Goal: Navigation & Orientation: Understand site structure

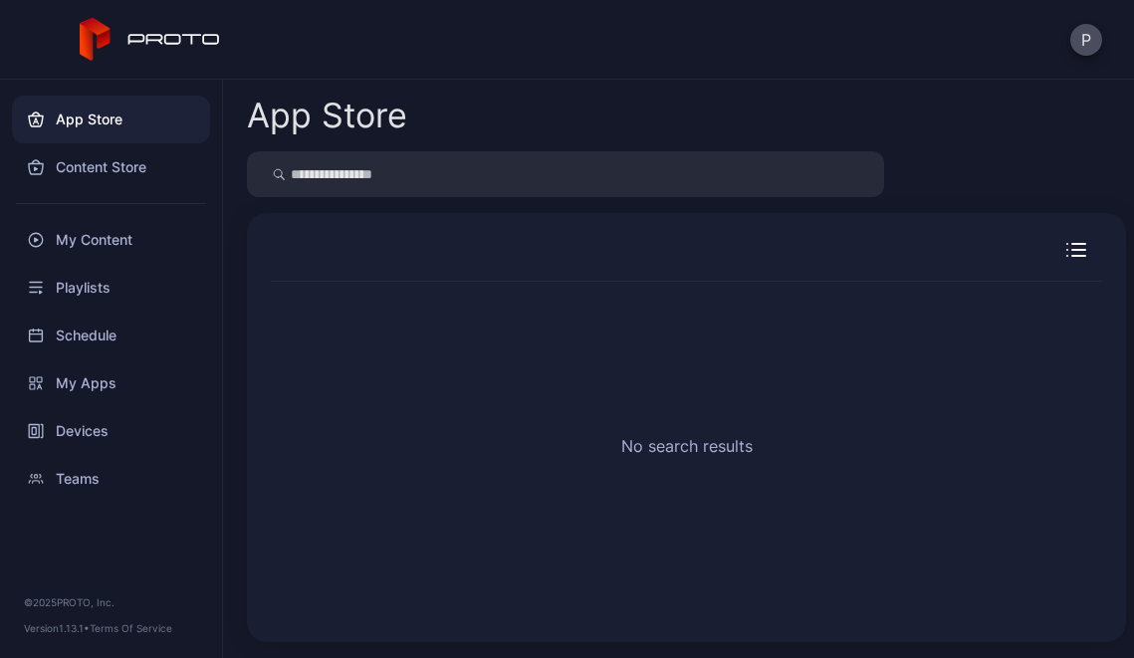
click at [72, 167] on div "Content Store" at bounding box center [111, 167] width 198 height 48
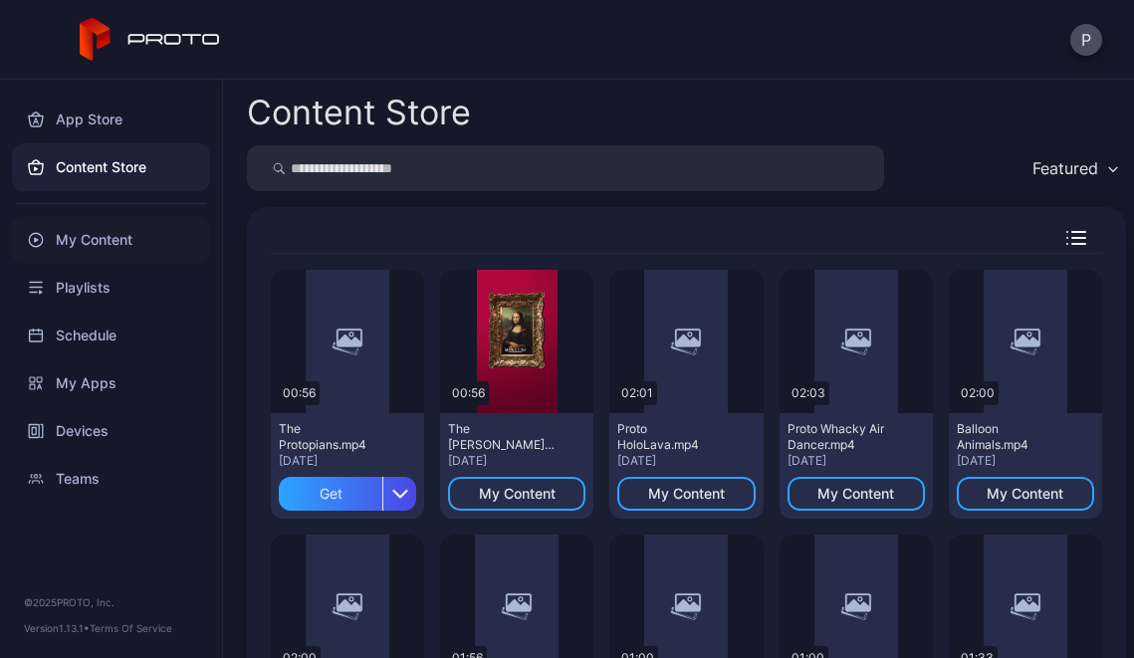
click at [85, 247] on div "My Content" at bounding box center [111, 240] width 198 height 48
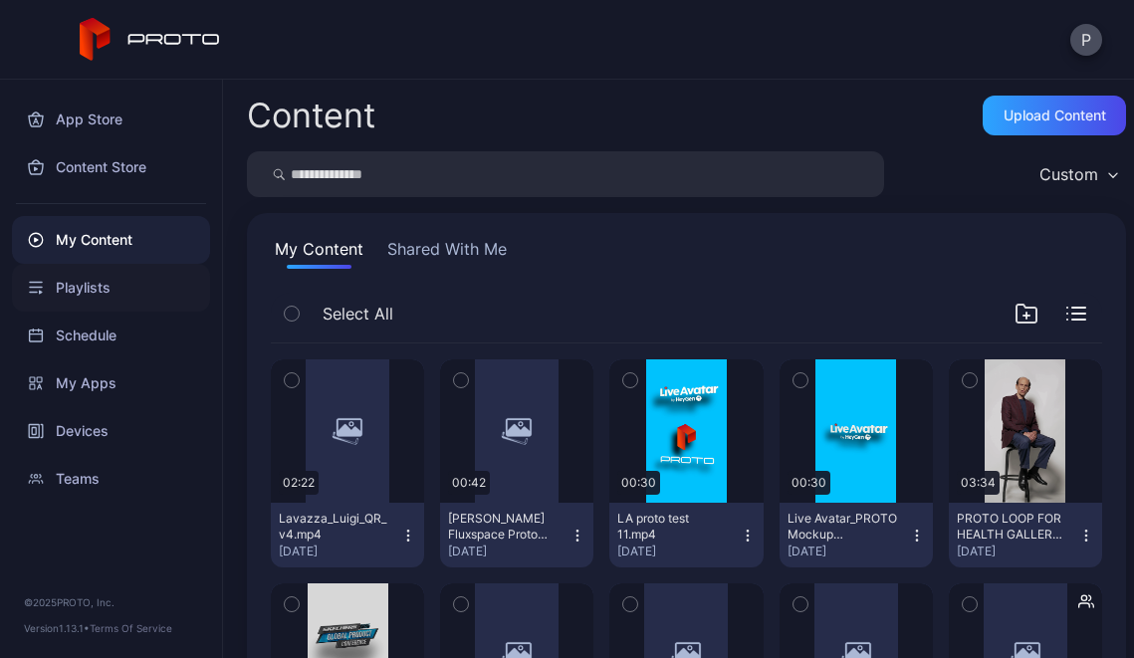
click at [85, 294] on div "Playlists" at bounding box center [111, 288] width 198 height 48
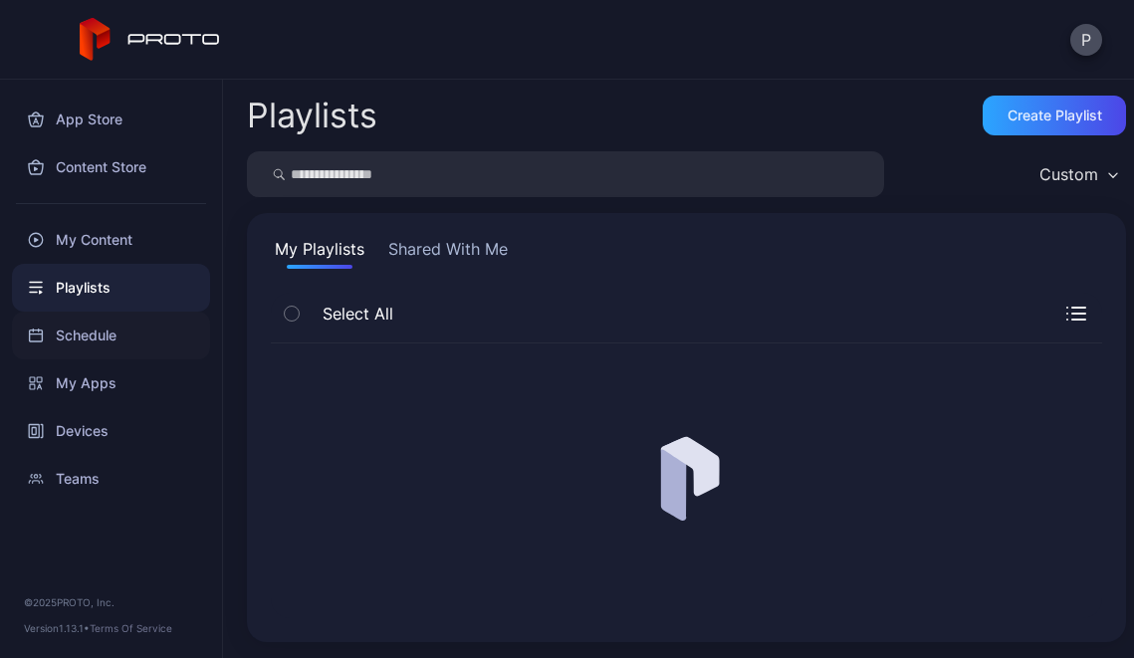
click at [87, 337] on div "Schedule" at bounding box center [111, 335] width 198 height 48
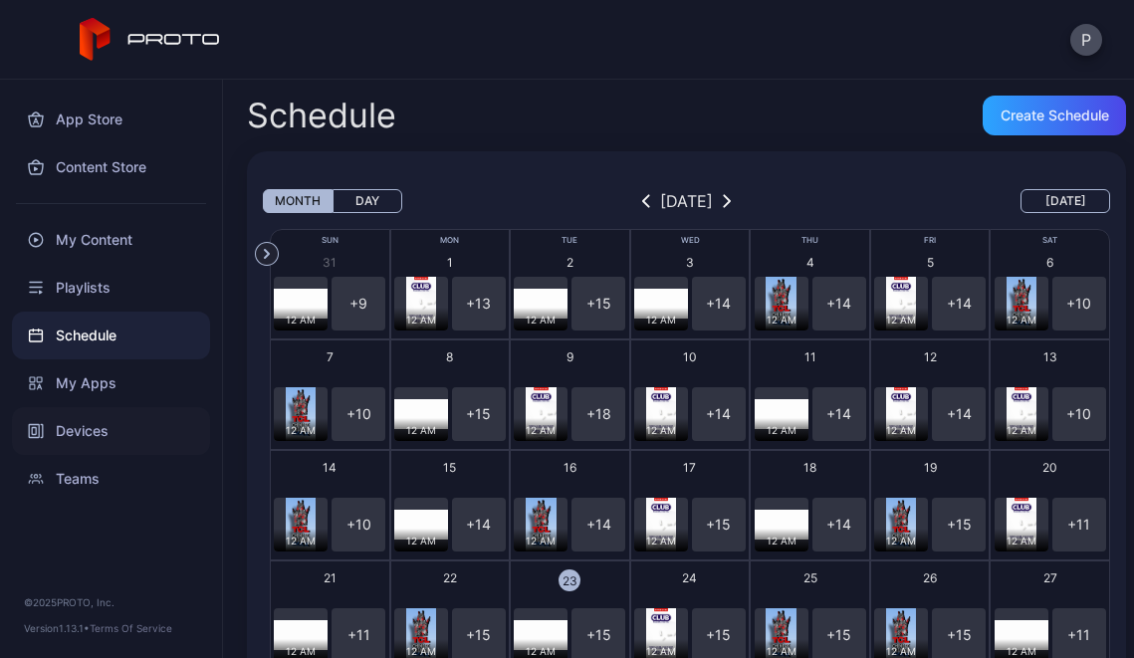
click at [85, 432] on div "Devices" at bounding box center [111, 431] width 198 height 48
